Goal: Navigation & Orientation: Find specific page/section

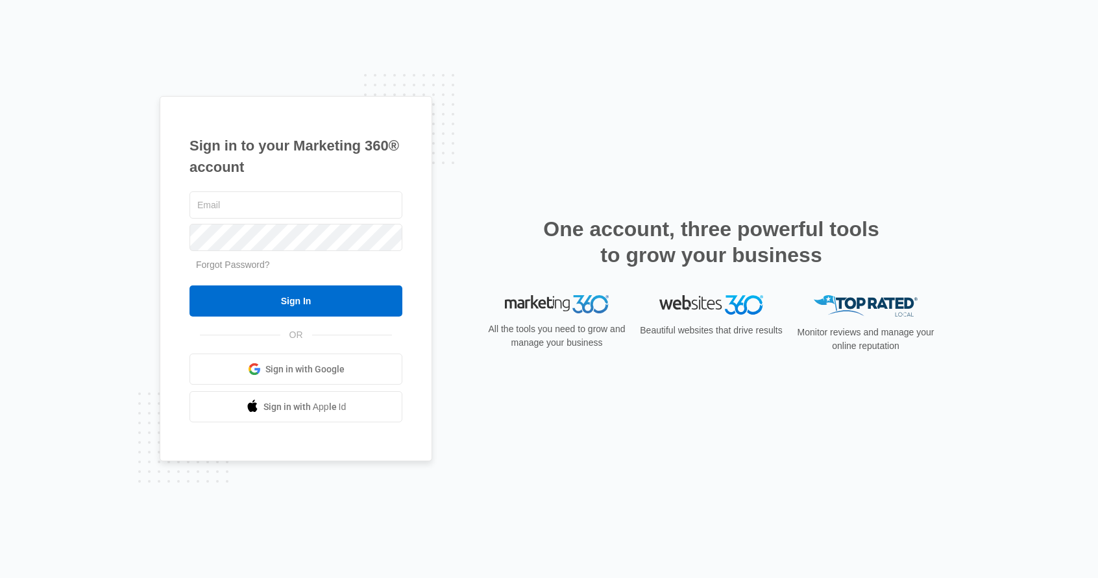
type input "[PERSON_NAME][EMAIL_ADDRESS][DOMAIN_NAME]"
click at [290, 300] on input "Sign In" at bounding box center [295, 301] width 213 height 31
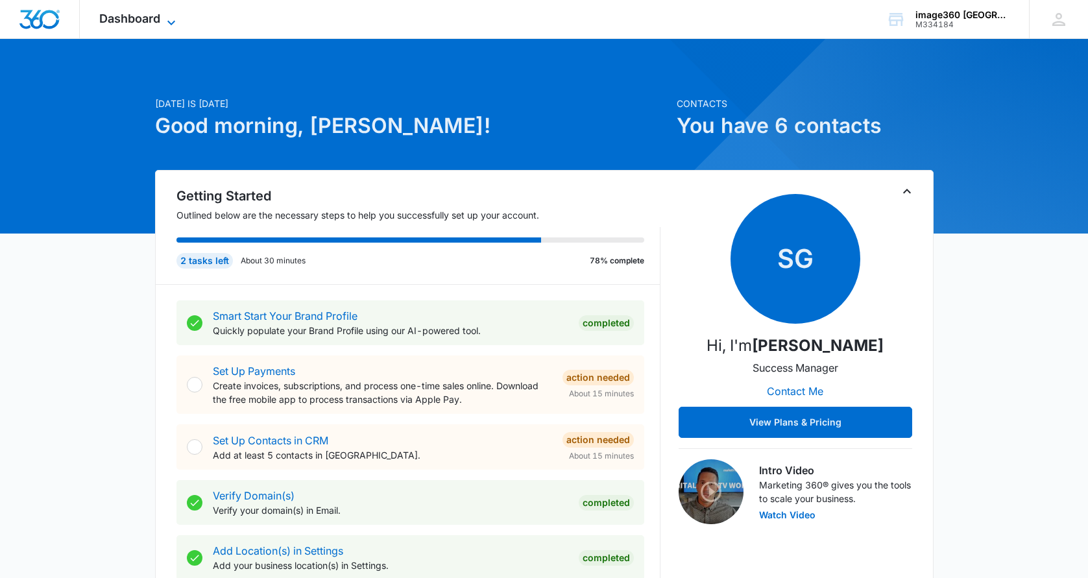
click at [165, 22] on icon at bounding box center [172, 23] width 16 height 16
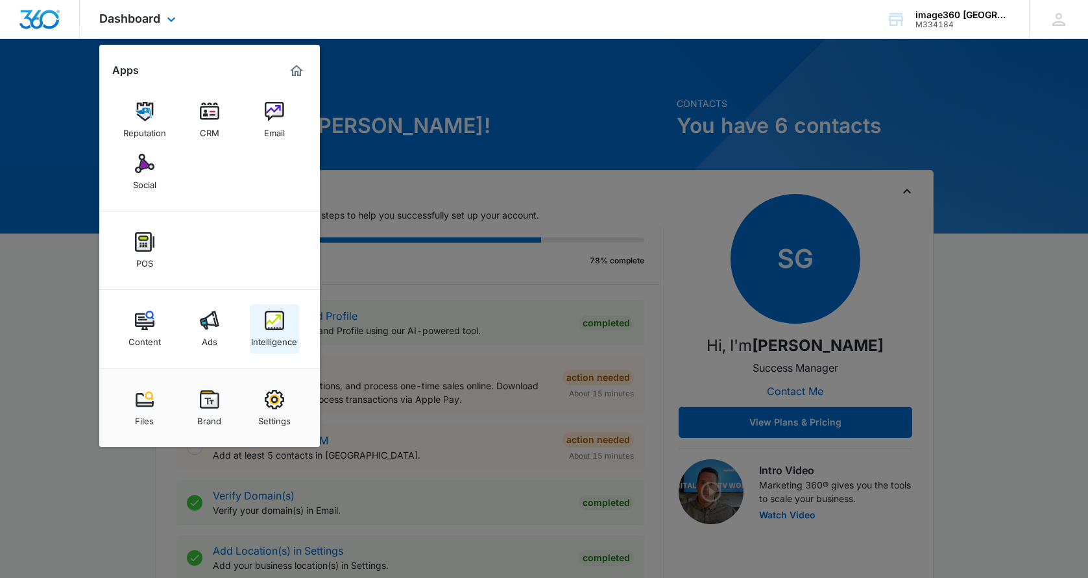
click at [283, 321] on img at bounding box center [274, 320] width 19 height 19
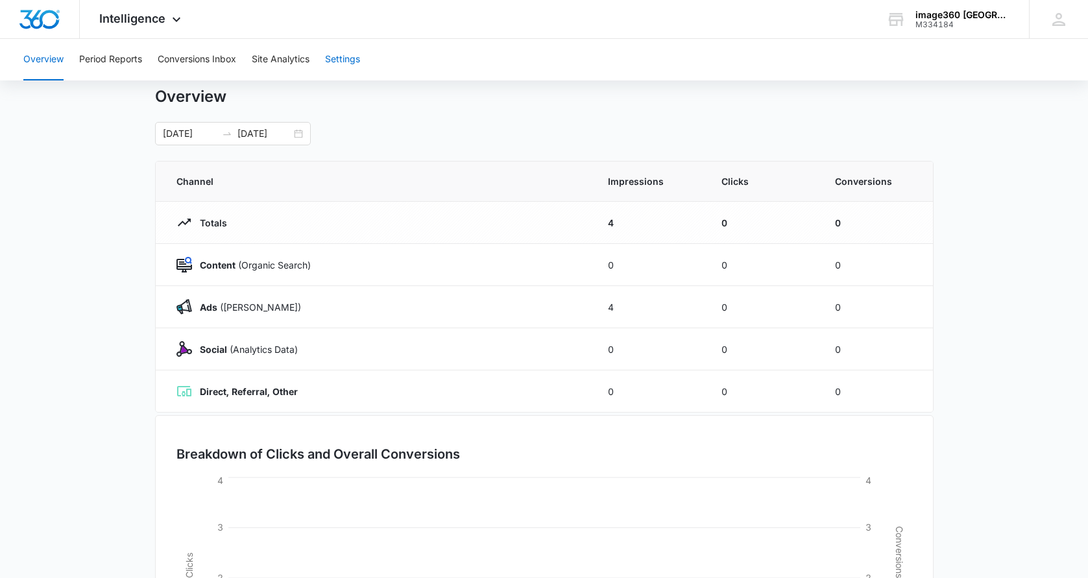
scroll to position [30, 0]
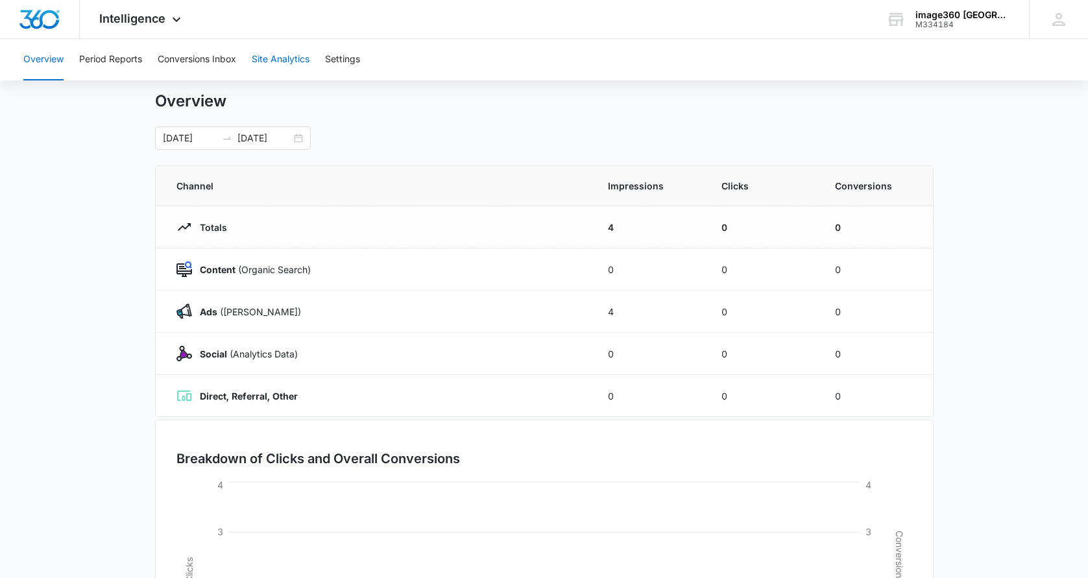
click at [284, 62] on button "Site Analytics" at bounding box center [281, 60] width 58 height 42
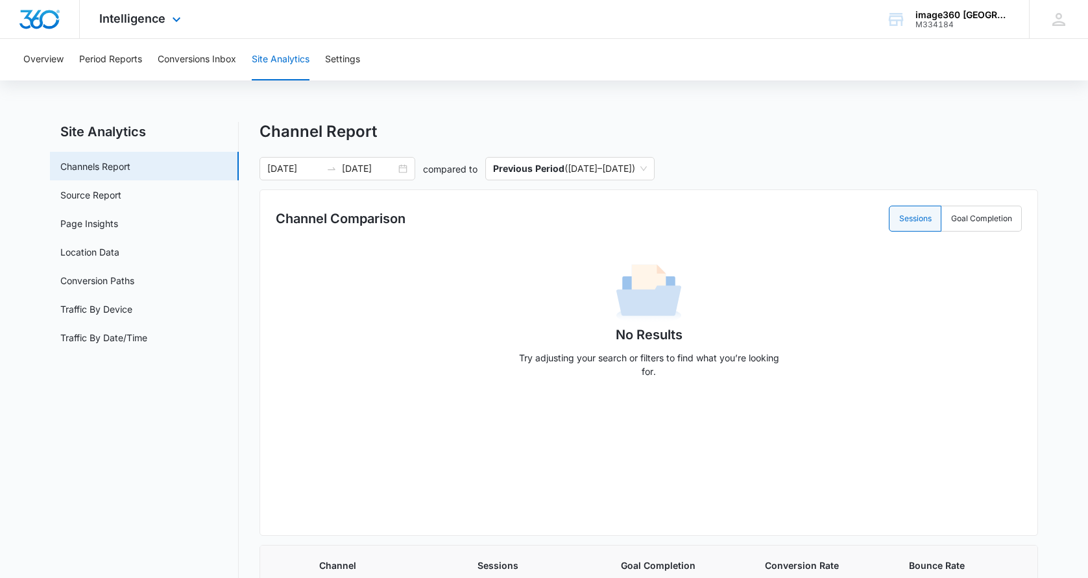
click at [141, 29] on div "Intelligence Apps Reputation CRM Email Social POS Content Ads Intelligence File…" at bounding box center [142, 19] width 124 height 38
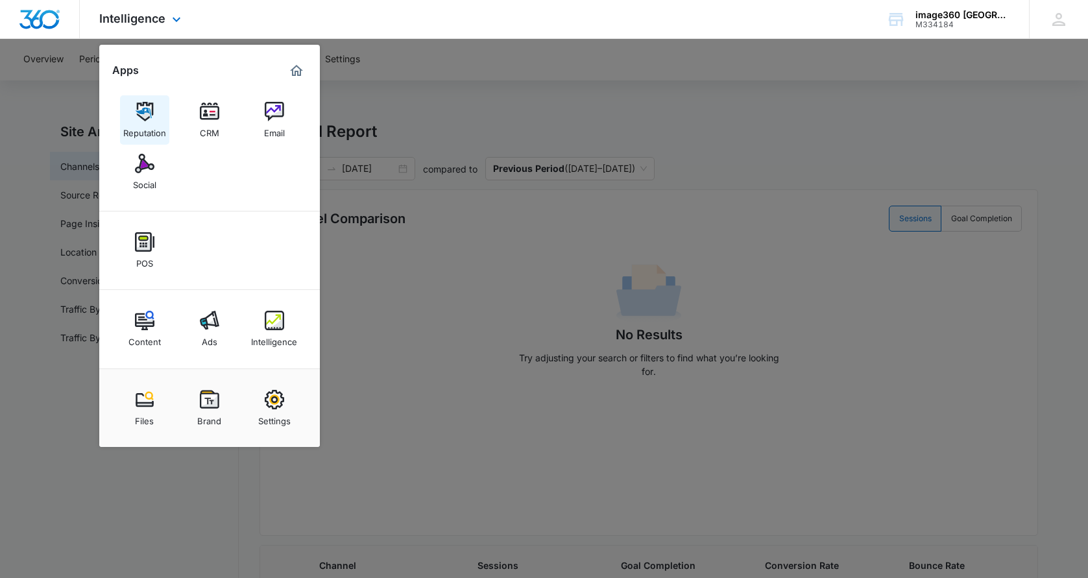
click at [148, 114] on img at bounding box center [144, 111] width 19 height 19
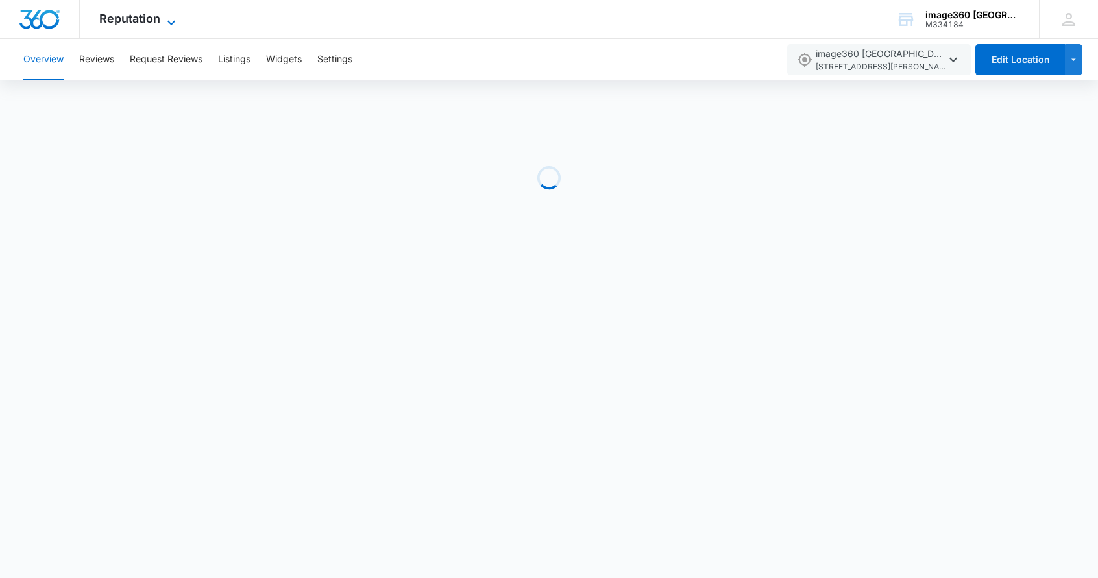
click at [177, 22] on icon at bounding box center [172, 23] width 16 height 16
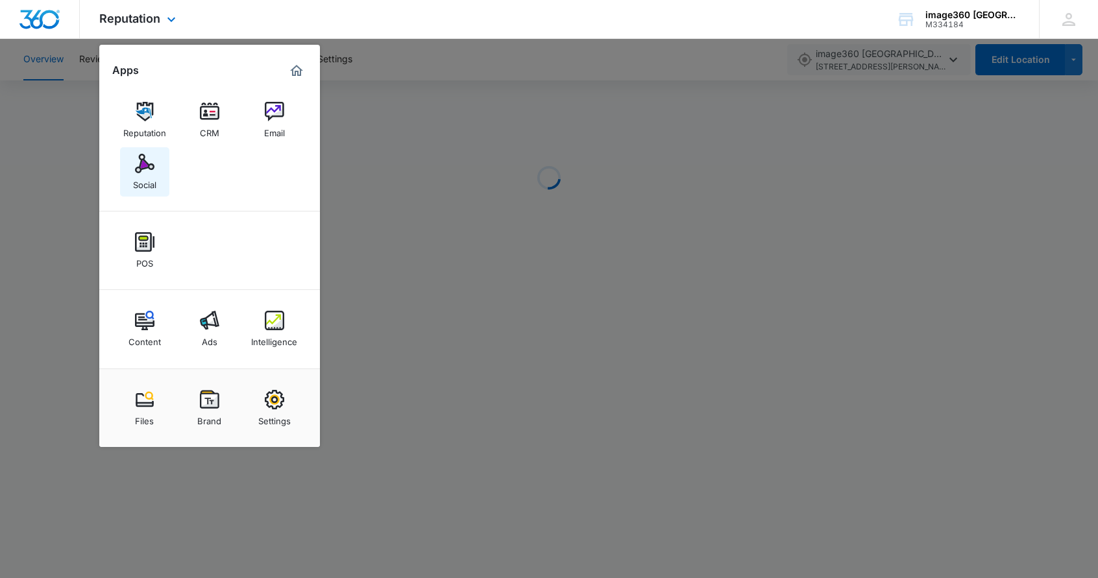
click at [149, 165] on img at bounding box center [144, 163] width 19 height 19
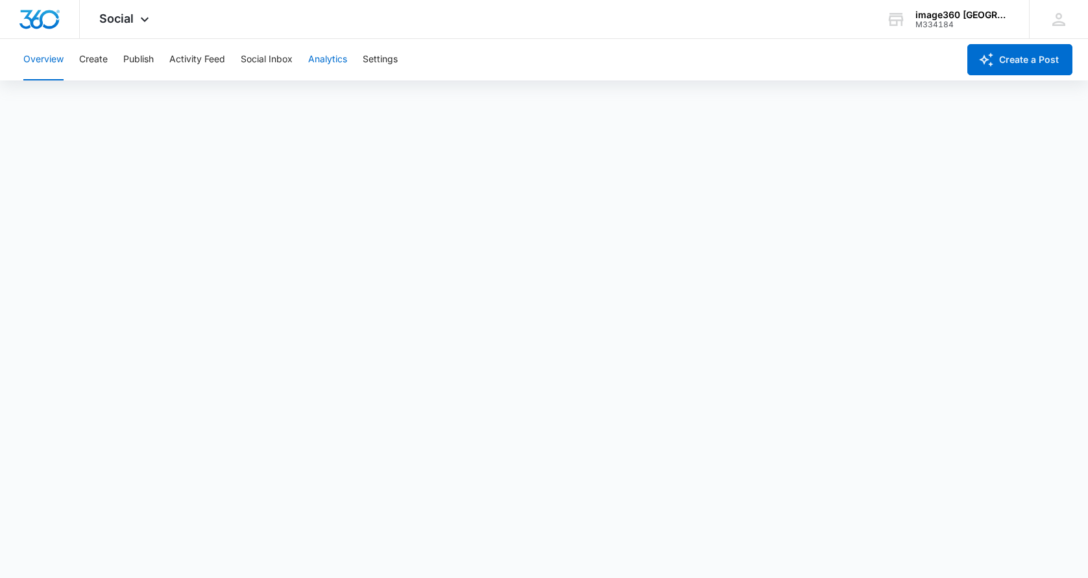
click at [330, 54] on button "Analytics" at bounding box center [327, 60] width 39 height 42
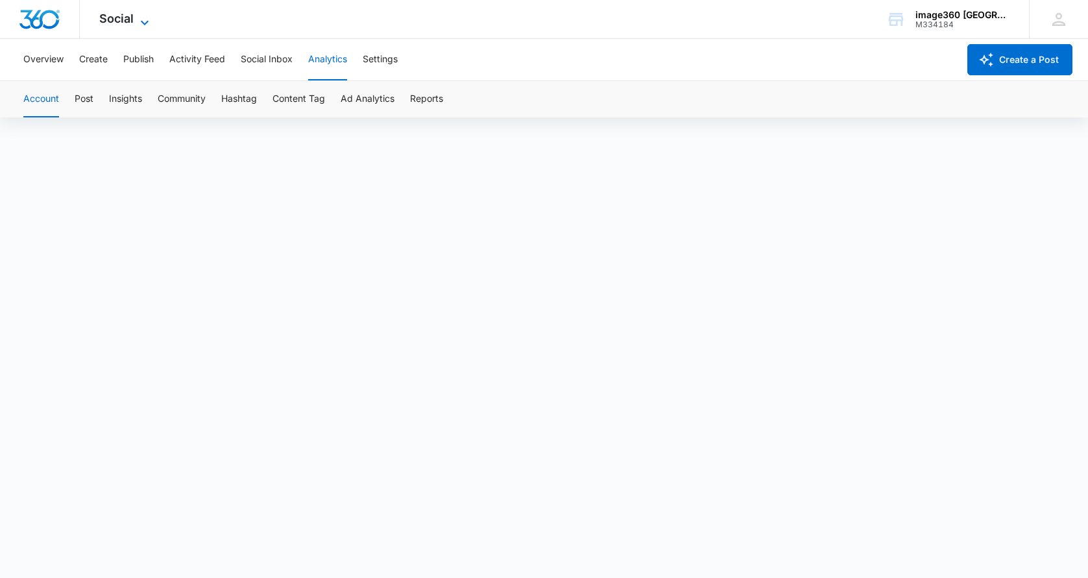
click at [138, 19] on icon at bounding box center [145, 23] width 16 height 16
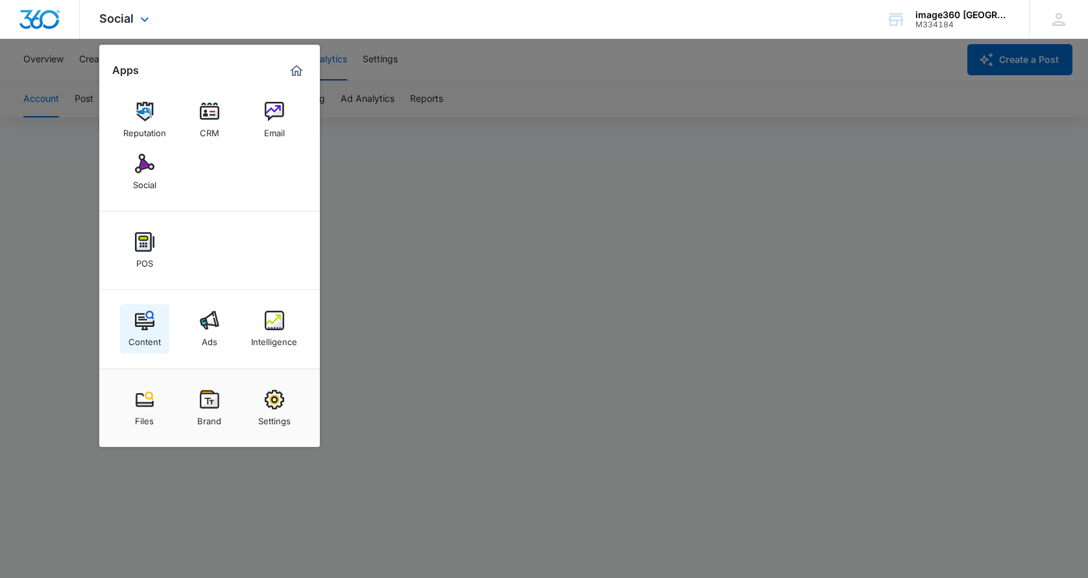
click at [151, 326] on img at bounding box center [144, 320] width 19 height 19
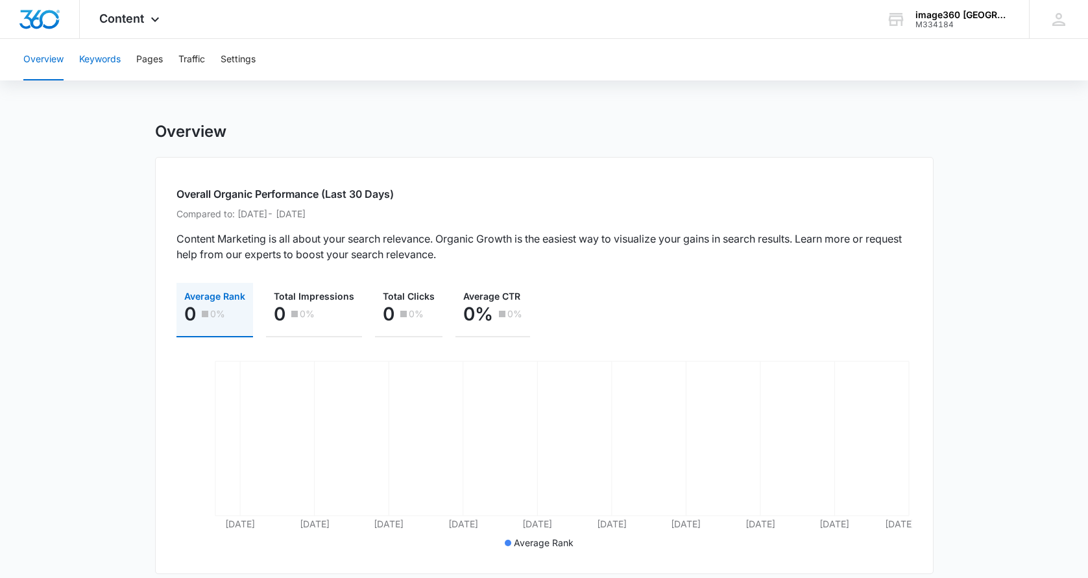
click at [114, 58] on button "Keywords" at bounding box center [100, 60] width 42 height 42
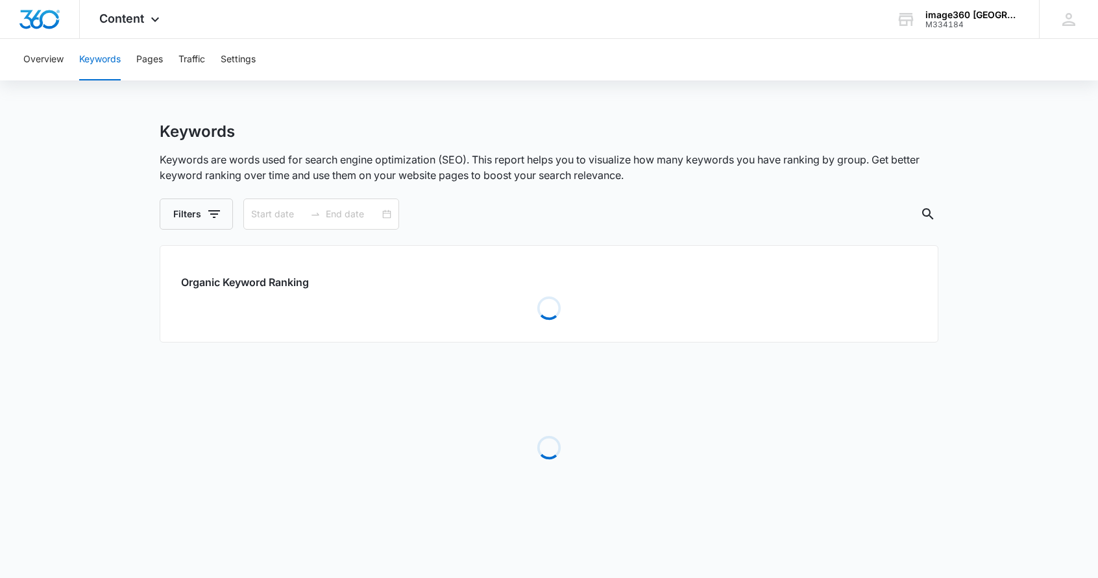
type input "08/10/2025"
type input "09/09/2025"
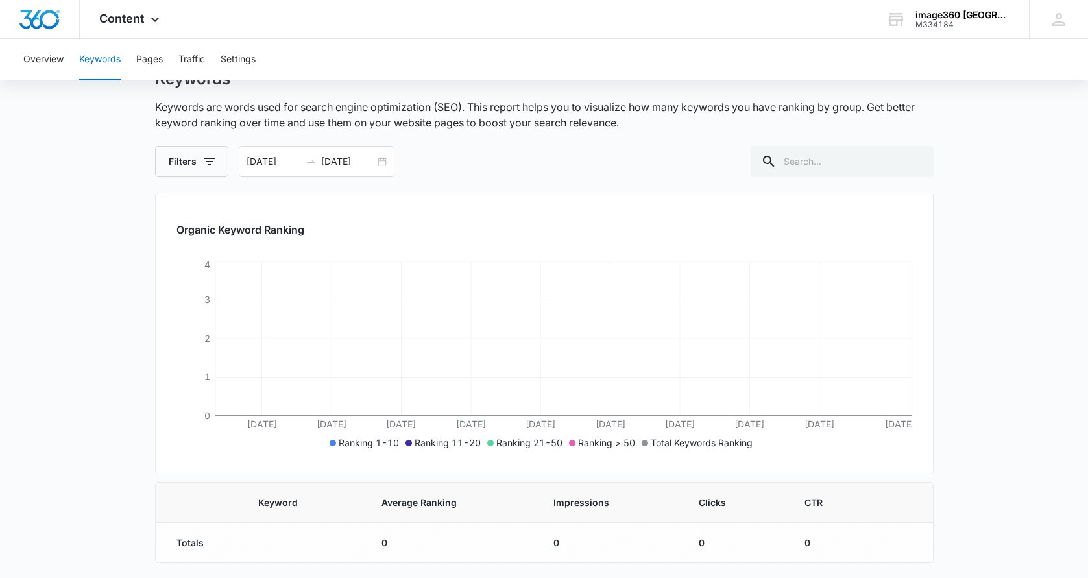
scroll to position [53, 0]
click at [153, 62] on button "Pages" at bounding box center [149, 60] width 27 height 42
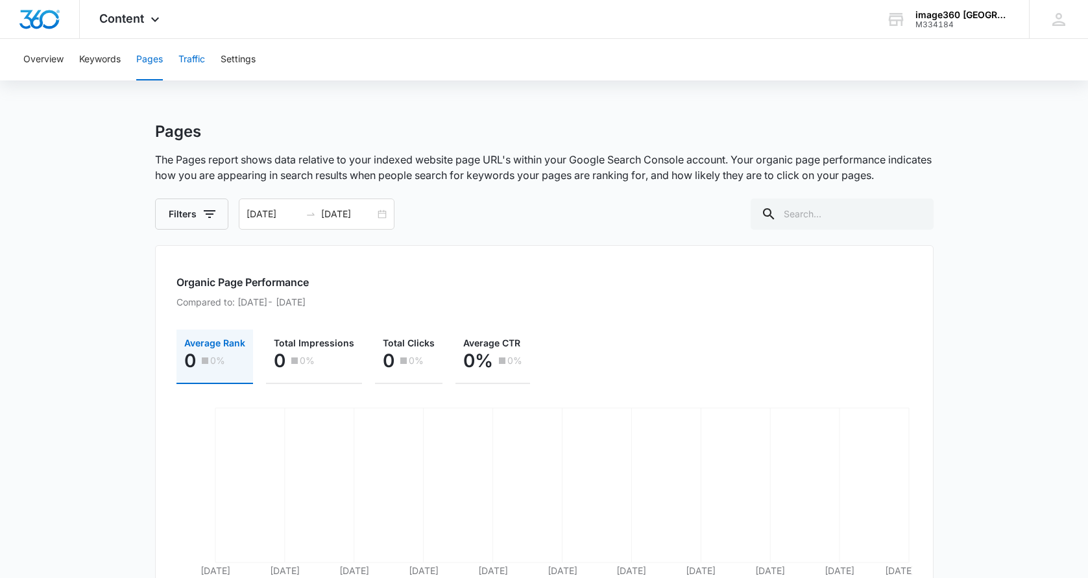
click at [189, 60] on button "Traffic" at bounding box center [191, 60] width 27 height 42
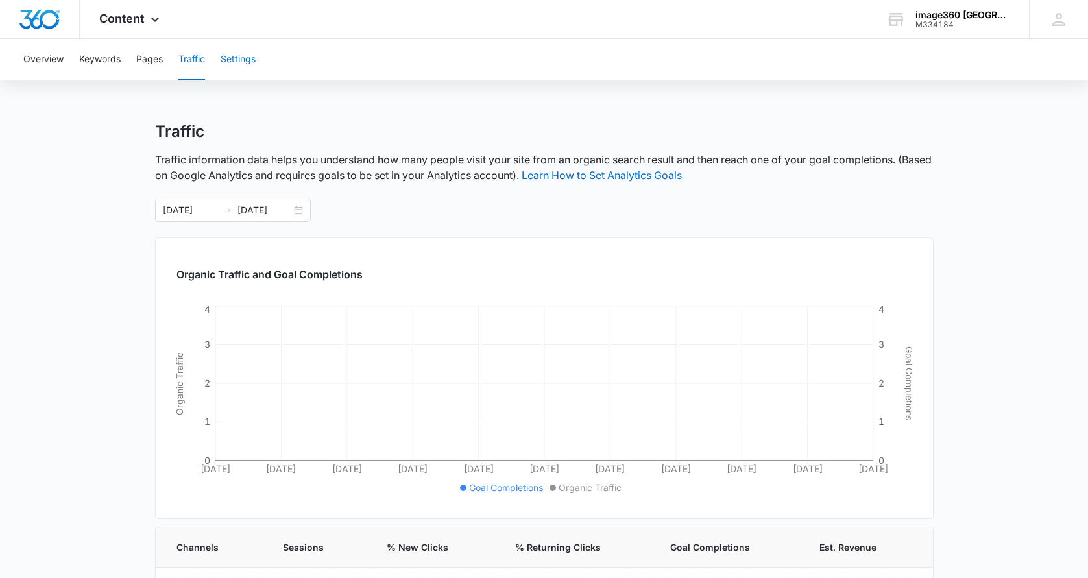
click at [233, 60] on button "Settings" at bounding box center [238, 60] width 35 height 42
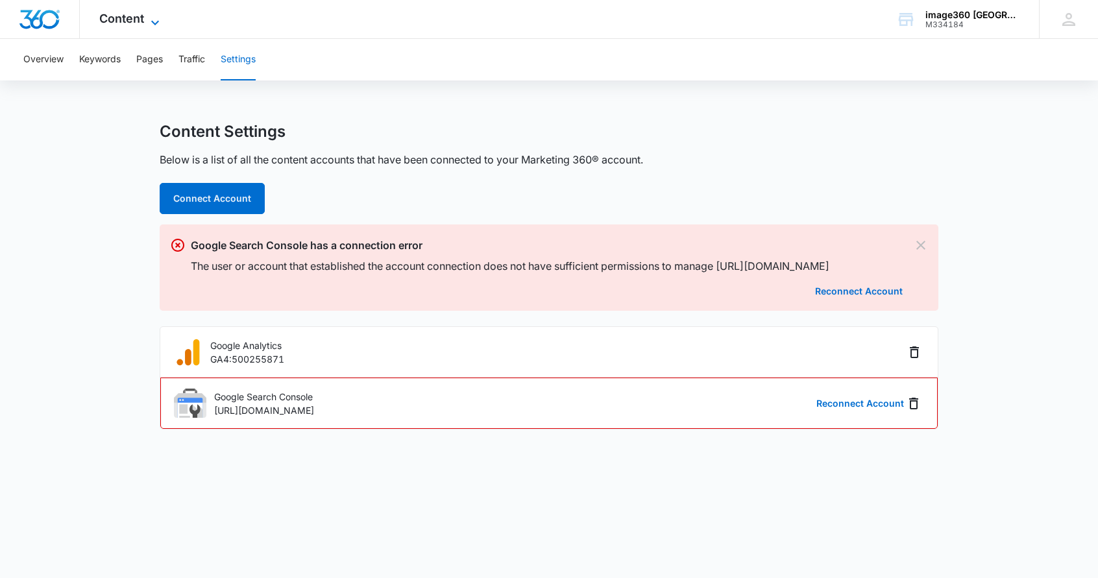
click at [136, 18] on span "Content" at bounding box center [121, 19] width 45 height 14
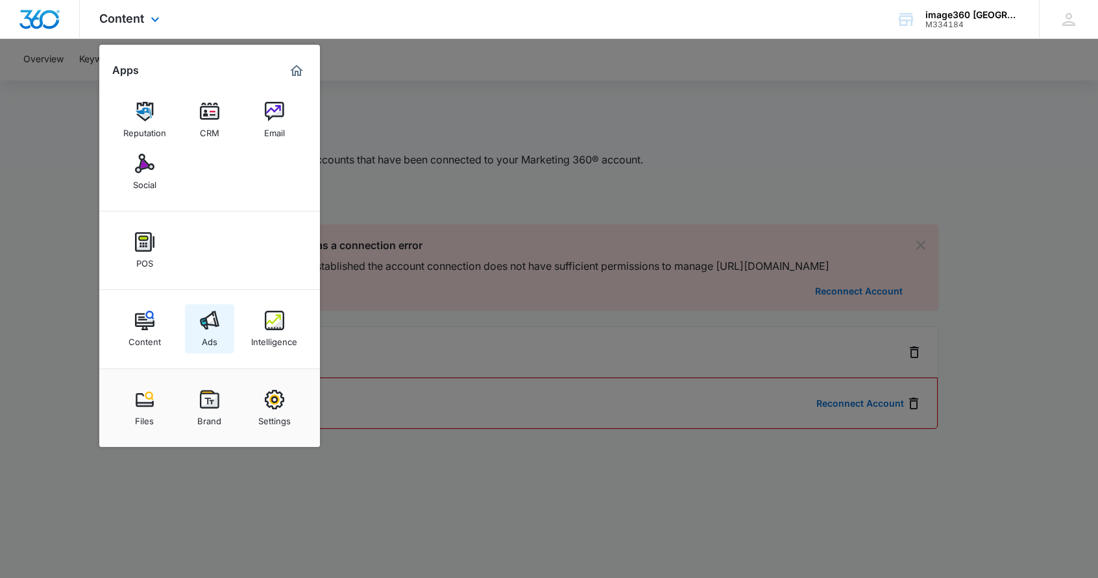
click at [213, 321] on img at bounding box center [209, 320] width 19 height 19
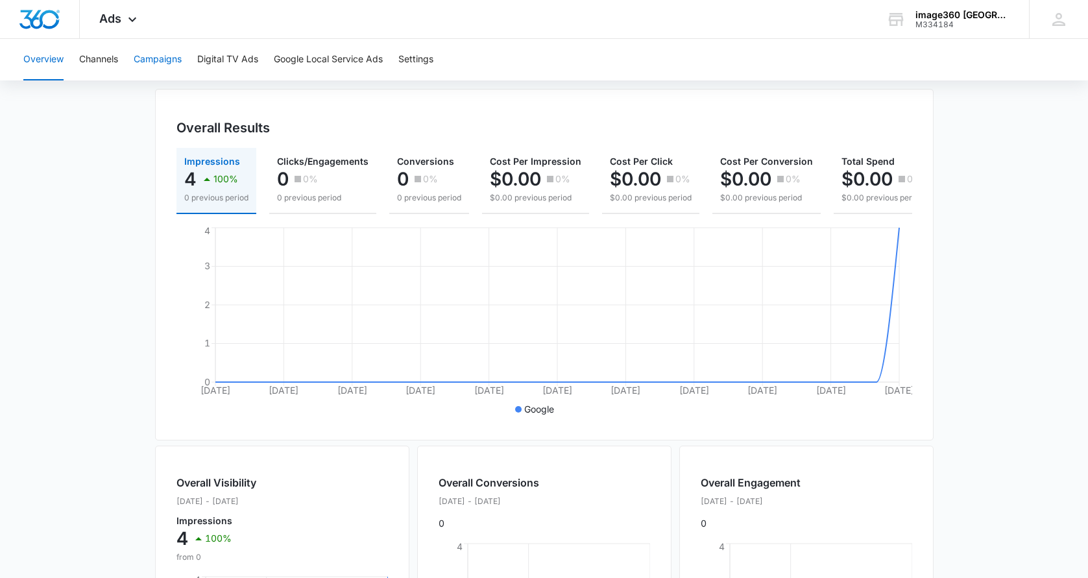
scroll to position [96, 0]
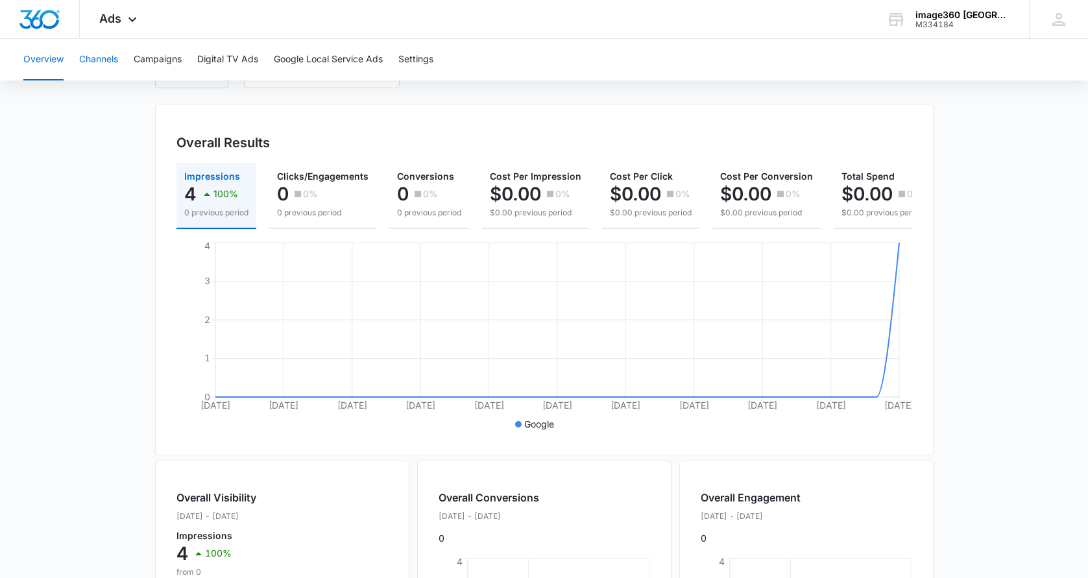
click at [93, 60] on button "Channels" at bounding box center [98, 60] width 39 height 42
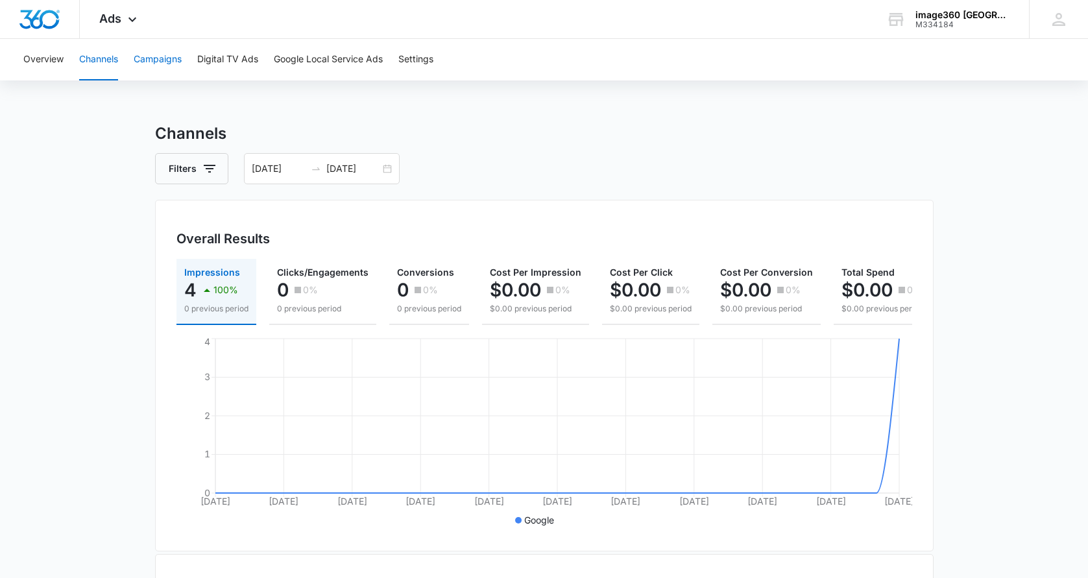
click at [162, 66] on button "Campaigns" at bounding box center [158, 60] width 48 height 42
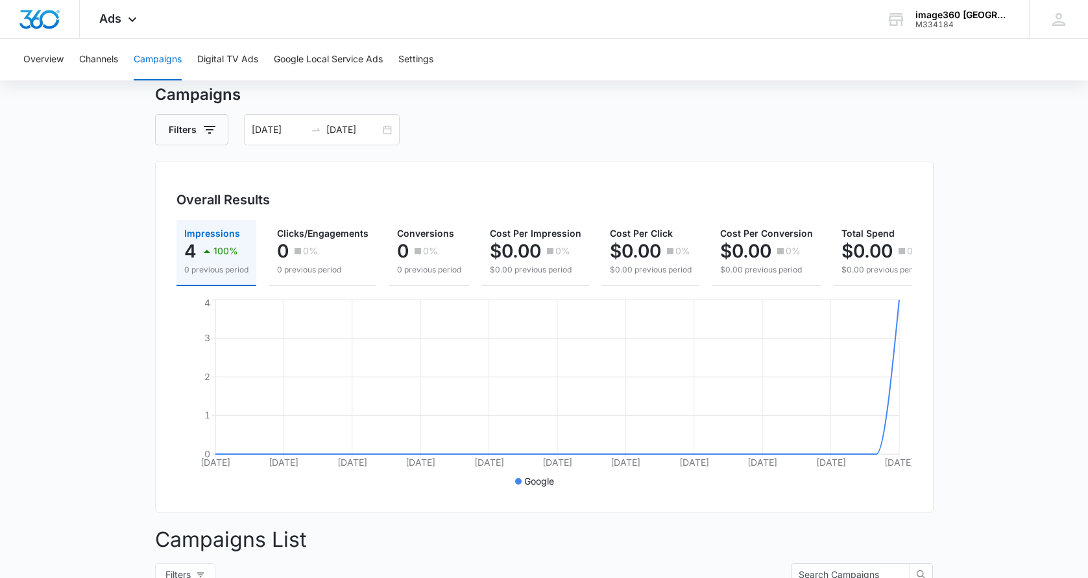
scroll to position [32, 0]
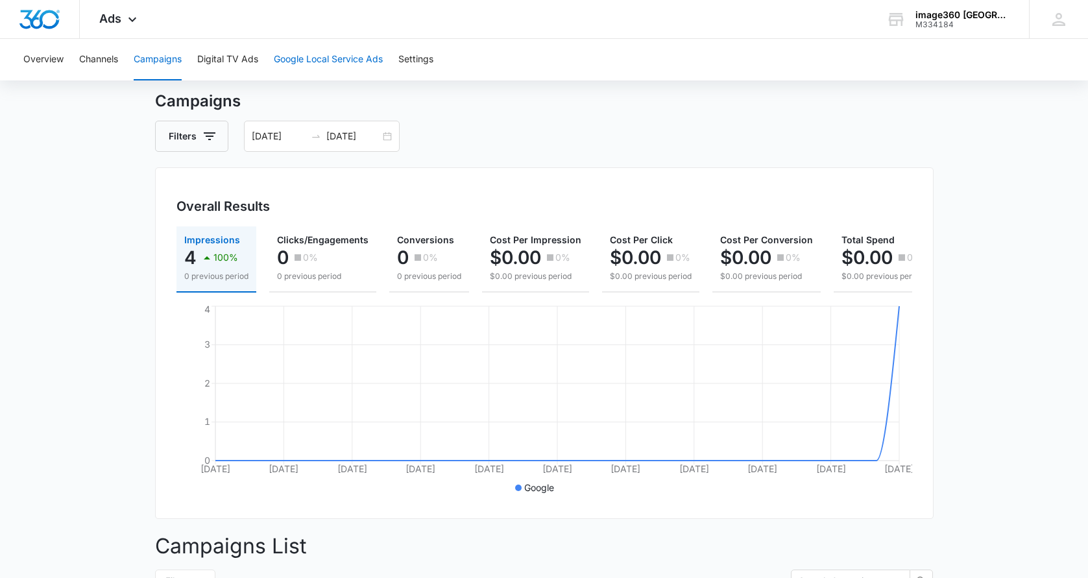
click at [337, 57] on button "Google Local Service Ads" at bounding box center [328, 60] width 109 height 42
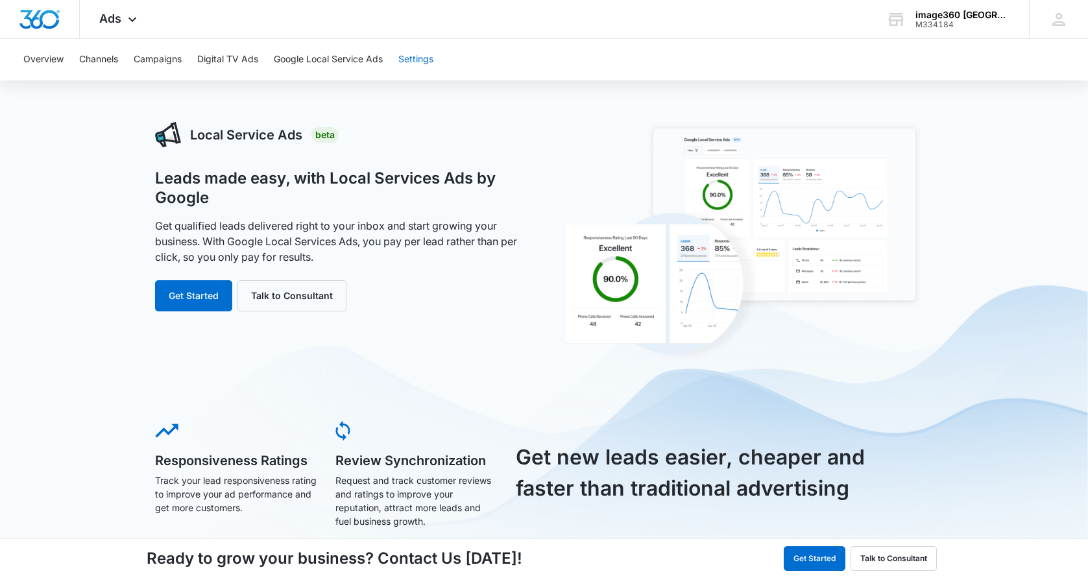
click at [428, 61] on button "Settings" at bounding box center [415, 60] width 35 height 42
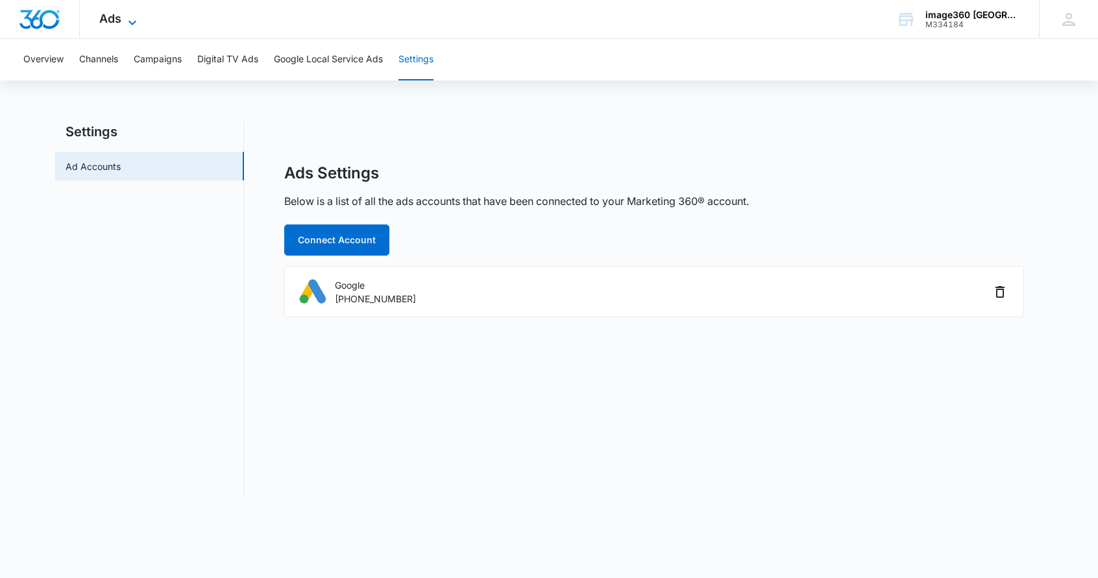
click at [125, 20] on icon at bounding box center [133, 23] width 16 height 16
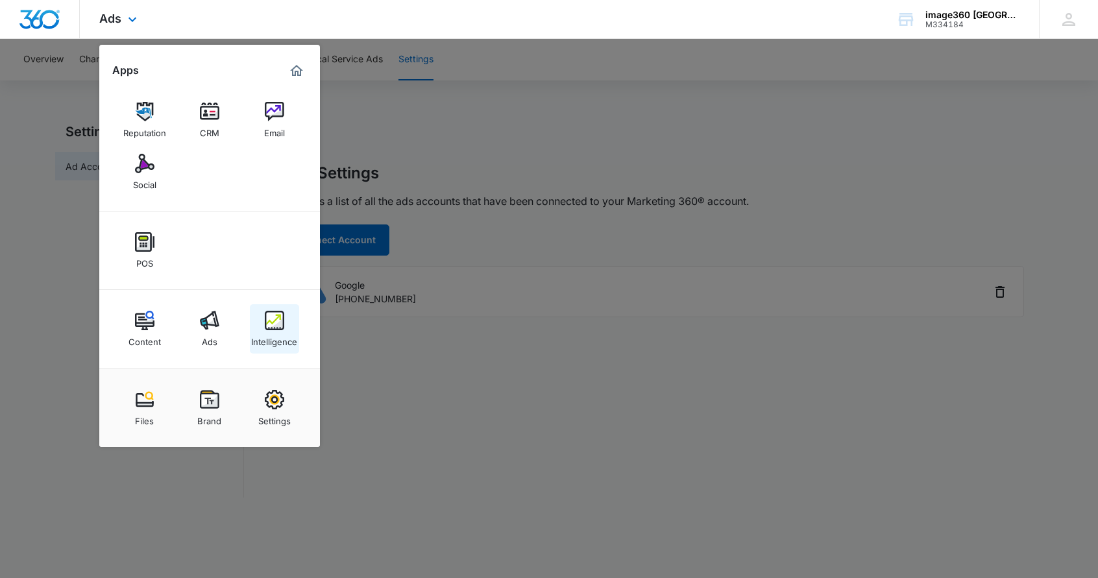
click at [277, 324] on img at bounding box center [274, 320] width 19 height 19
